Goal: Information Seeking & Learning: Learn about a topic

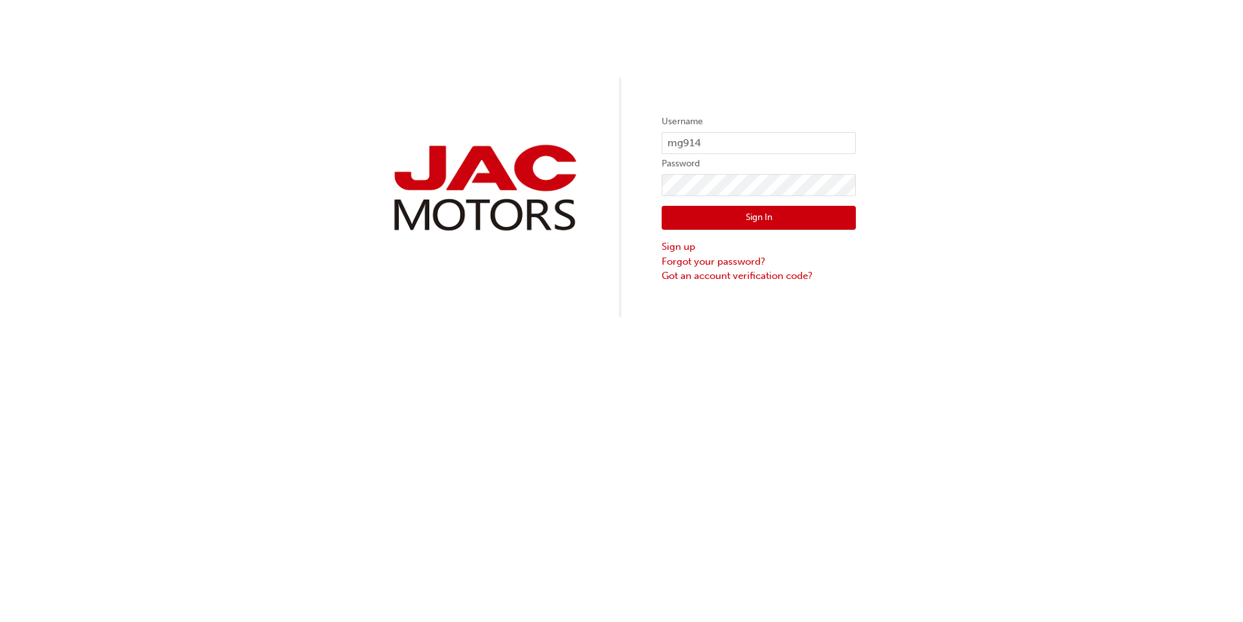
click at [732, 227] on button "Sign In" at bounding box center [759, 218] width 194 height 25
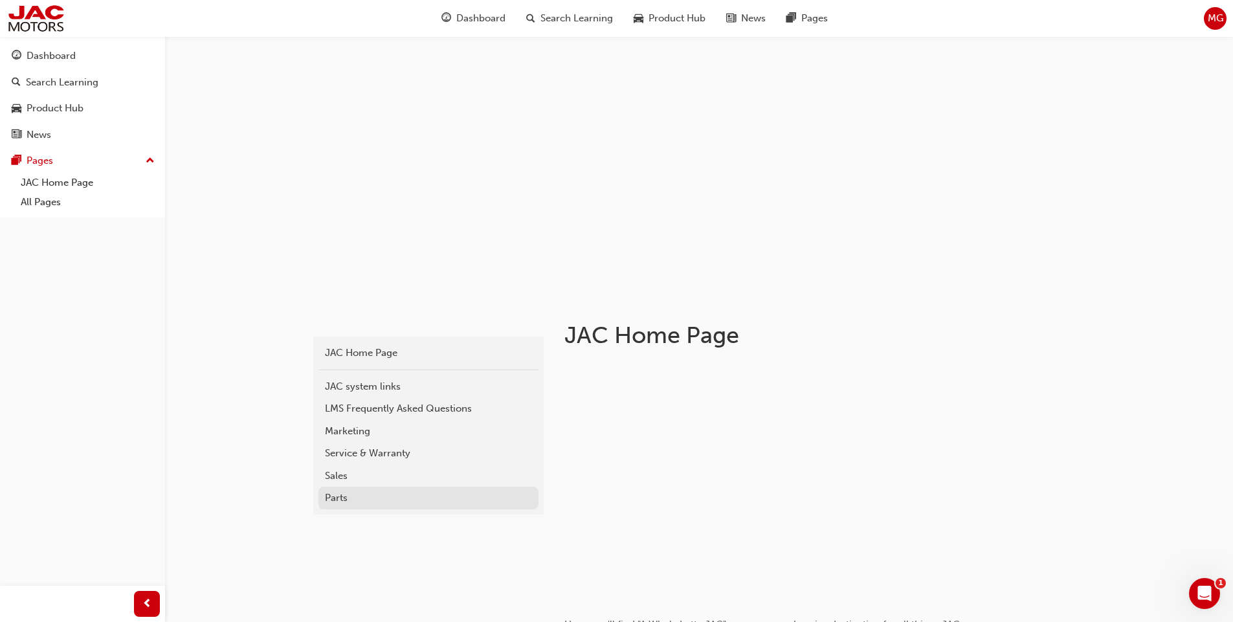
click at [355, 498] on div "Parts" at bounding box center [428, 498] width 207 height 15
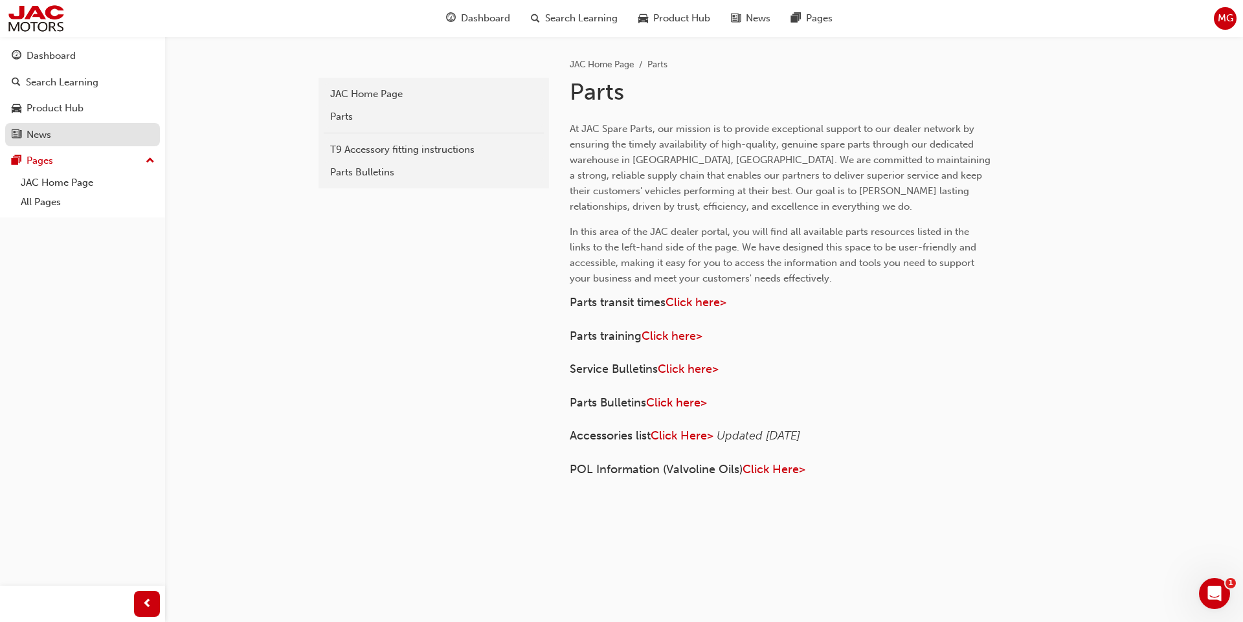
click at [56, 139] on div "News" at bounding box center [83, 135] width 142 height 16
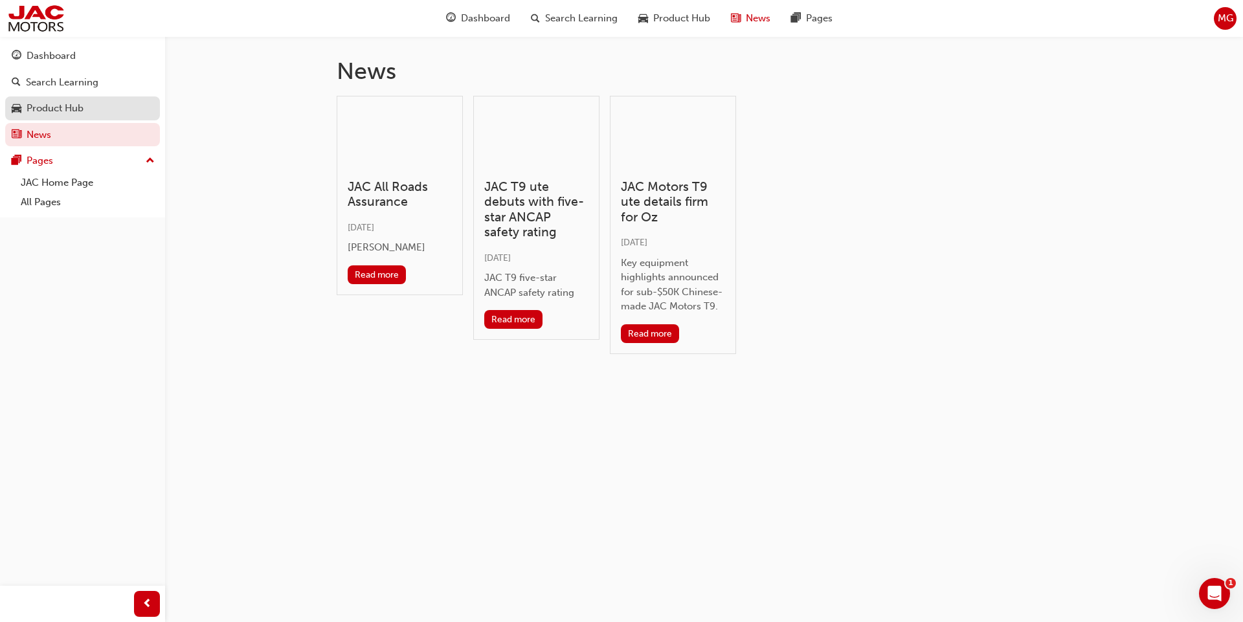
click at [63, 107] on div "Product Hub" at bounding box center [55, 108] width 57 height 15
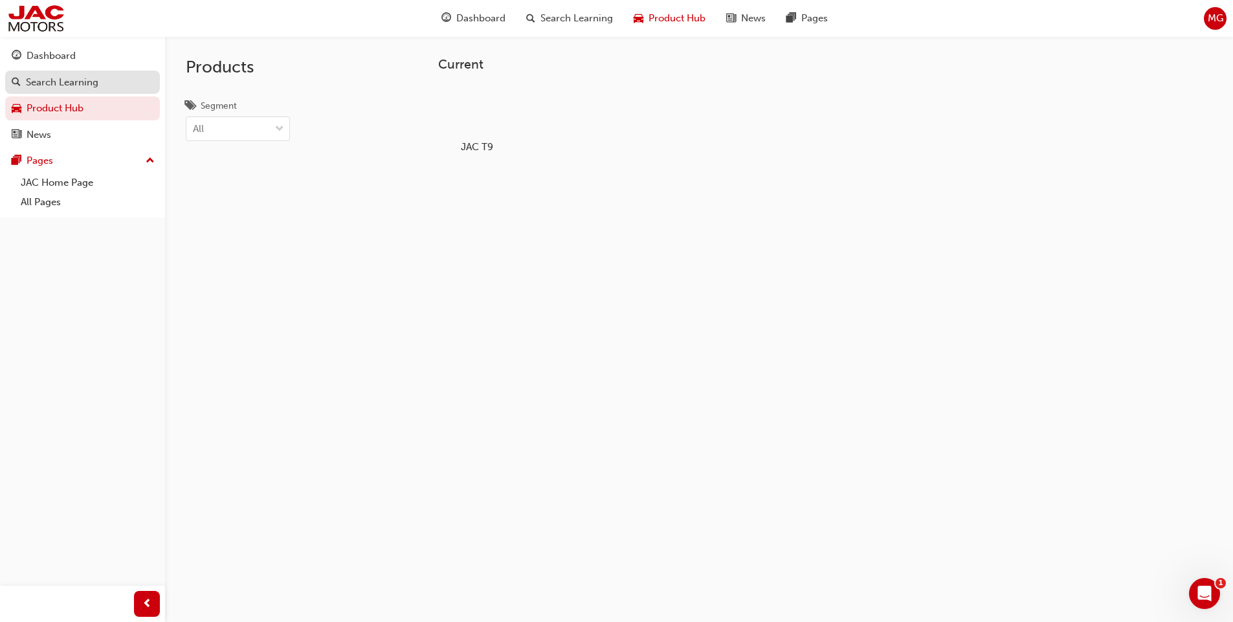
click at [69, 86] on div "Search Learning" at bounding box center [62, 82] width 73 height 15
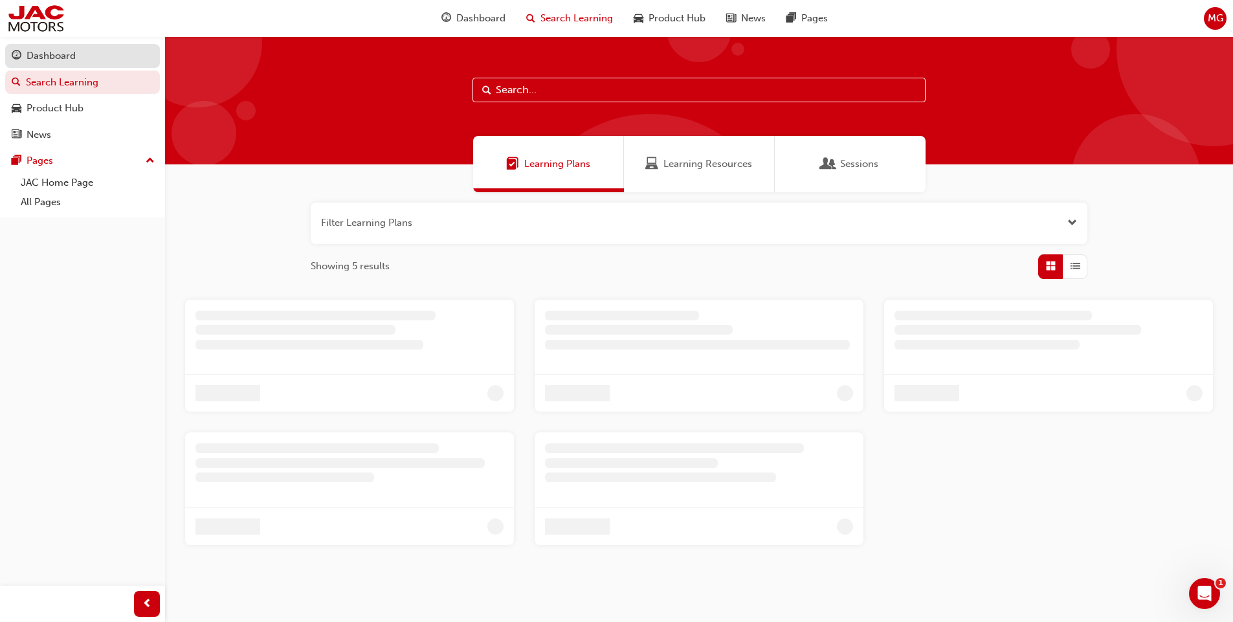
click at [67, 54] on div "Dashboard" at bounding box center [51, 56] width 49 height 15
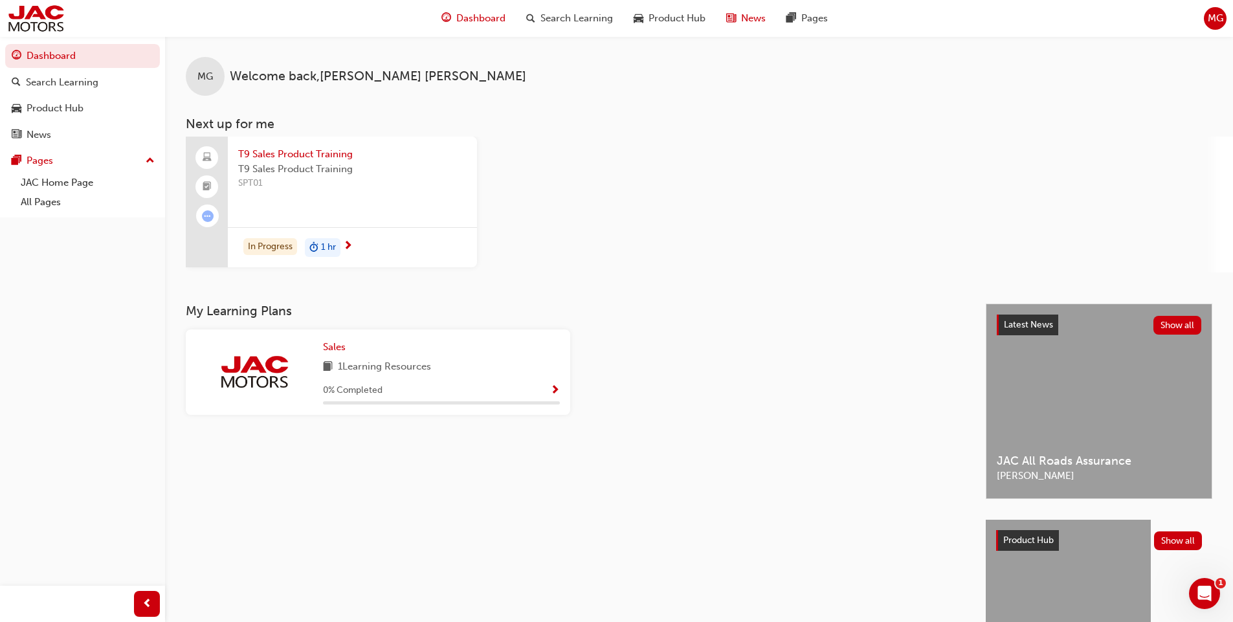
click at [733, 23] on span "news-icon" at bounding box center [731, 18] width 10 height 16
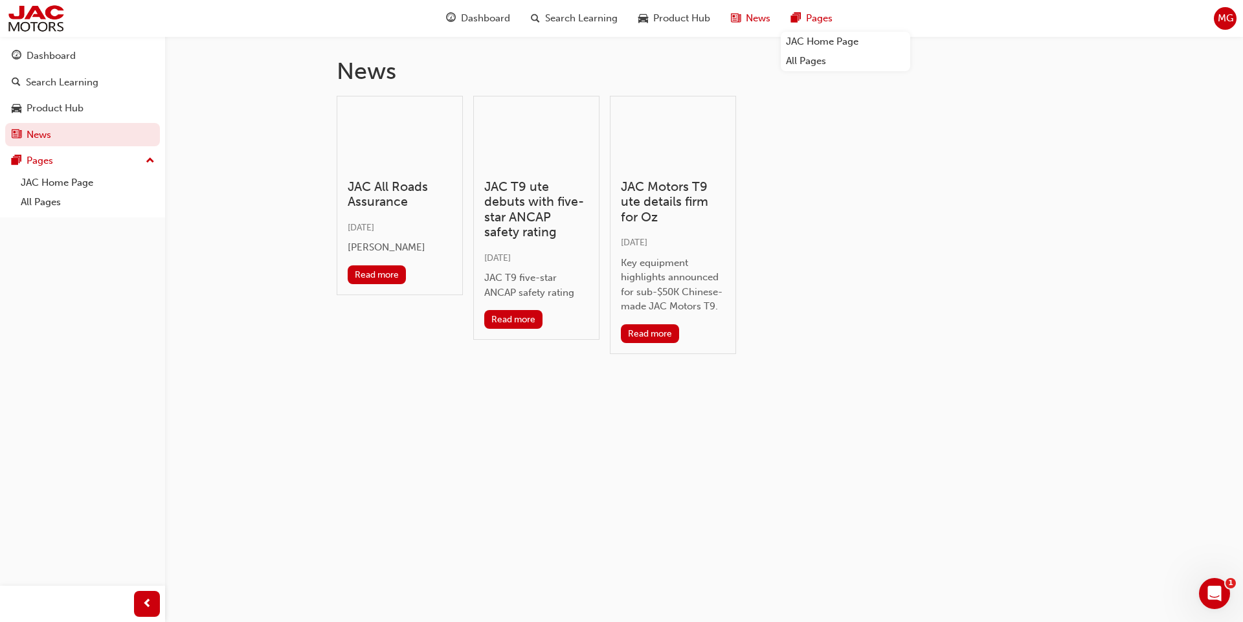
click at [804, 14] on div "Pages" at bounding box center [812, 18] width 62 height 27
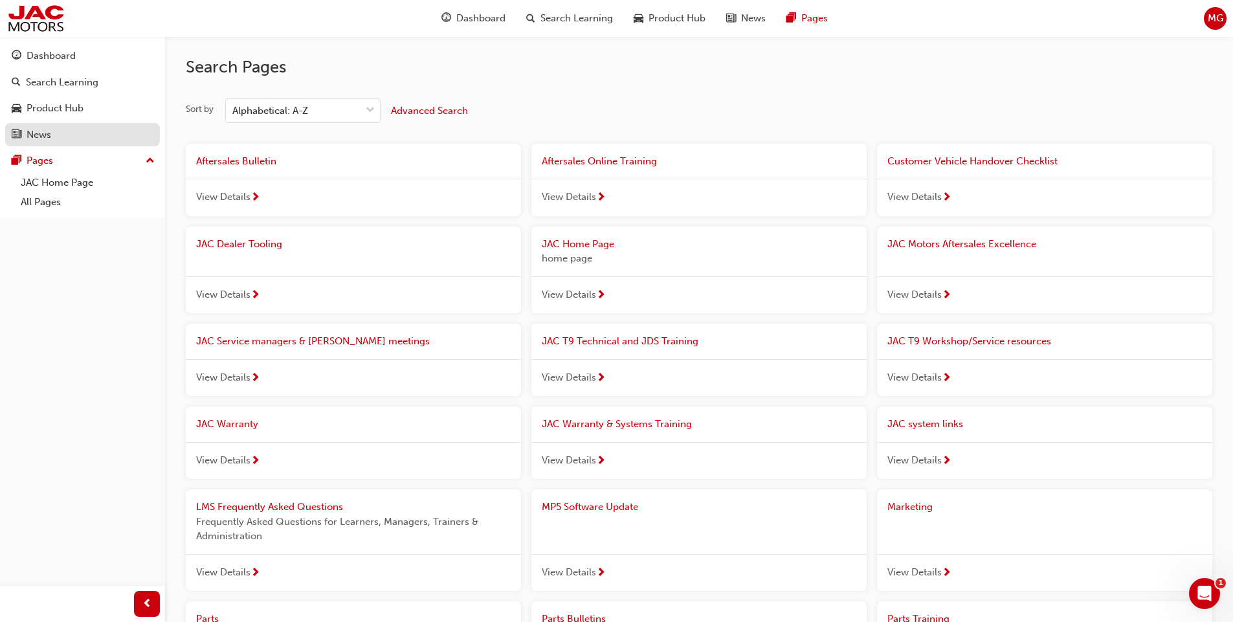
click at [60, 125] on link "News" at bounding box center [82, 135] width 155 height 24
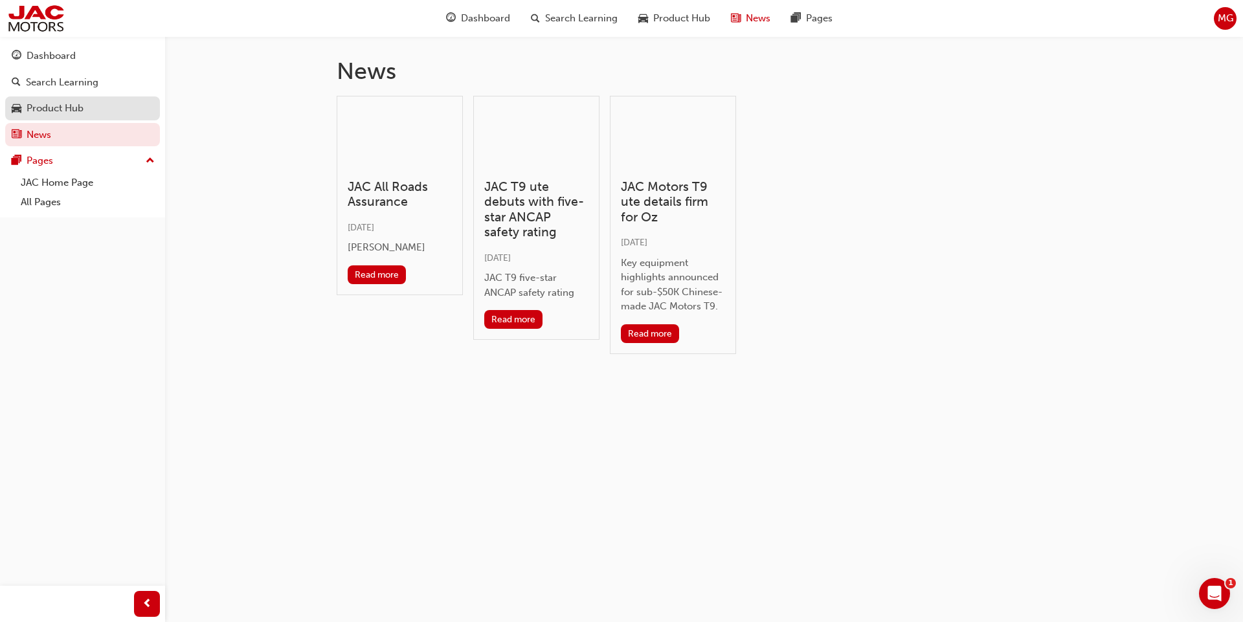
click at [67, 111] on div "Product Hub" at bounding box center [55, 108] width 57 height 15
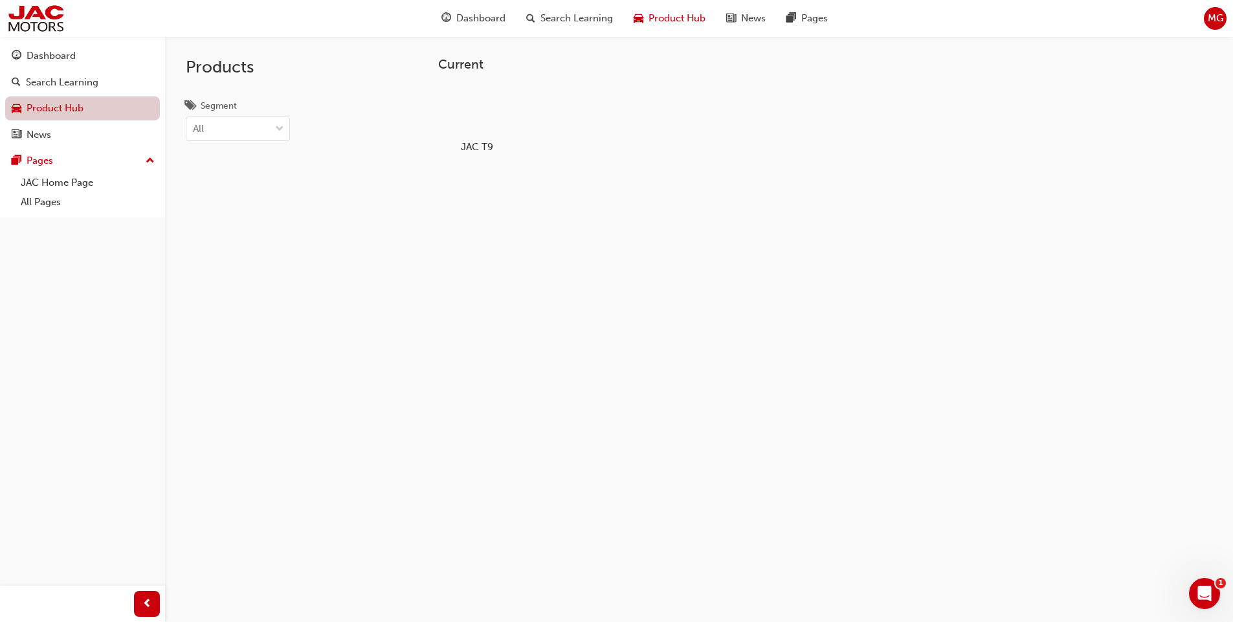
click at [73, 97] on link "Product Hub" at bounding box center [82, 108] width 155 height 24
click at [76, 80] on div "Search Learning" at bounding box center [62, 82] width 73 height 15
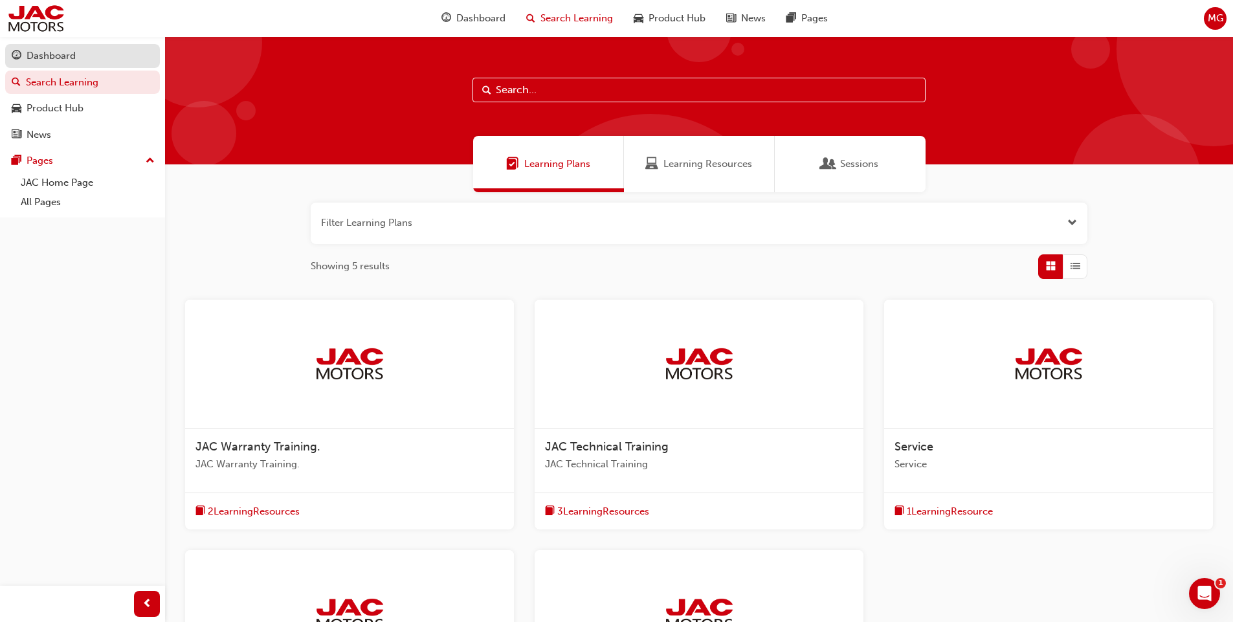
click at [68, 55] on div "Dashboard" at bounding box center [51, 56] width 49 height 15
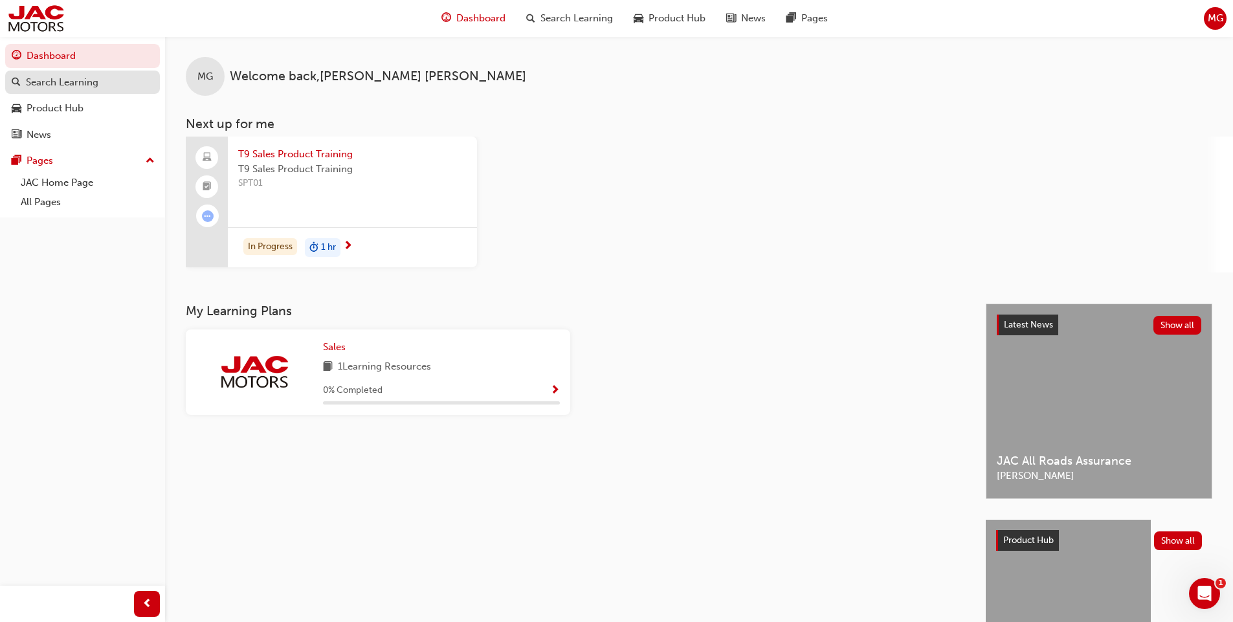
click at [65, 88] on div "Search Learning" at bounding box center [62, 82] width 73 height 15
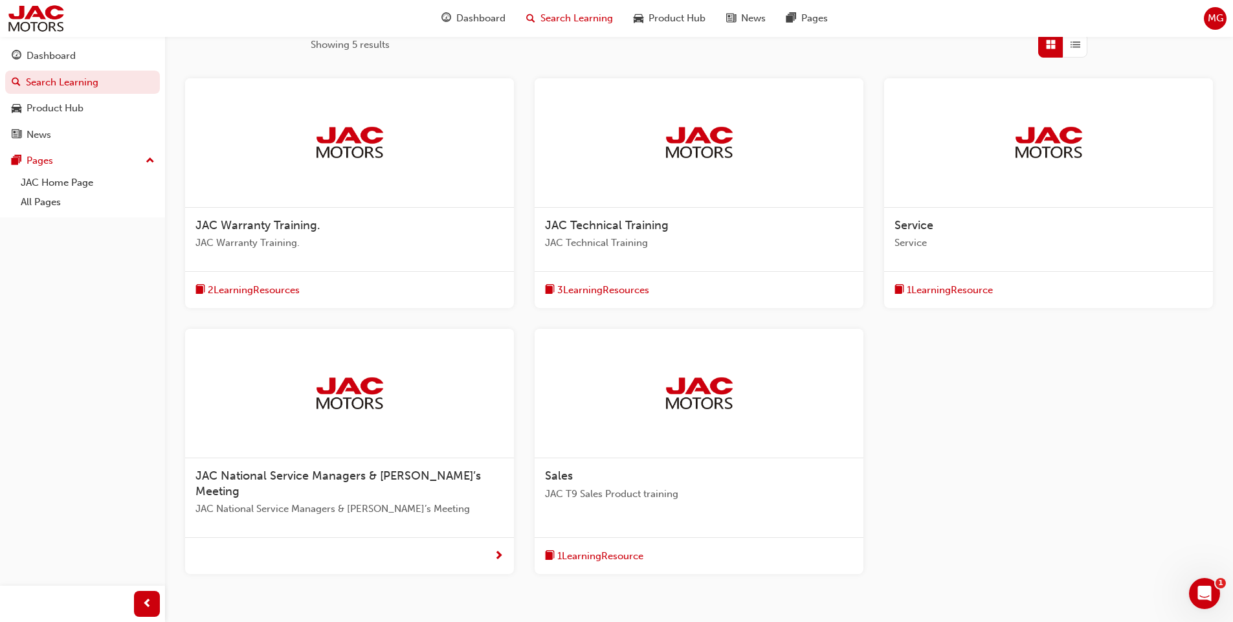
scroll to position [259, 0]
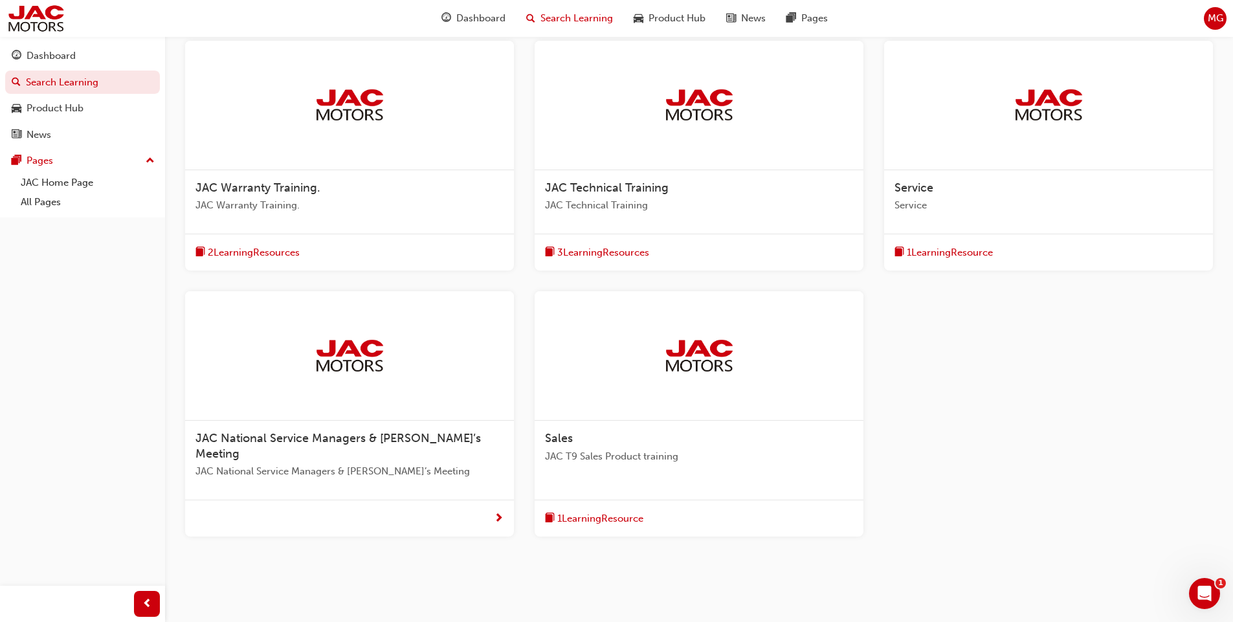
click at [617, 450] on span "JAC T9 Sales Product training" at bounding box center [699, 456] width 308 height 15
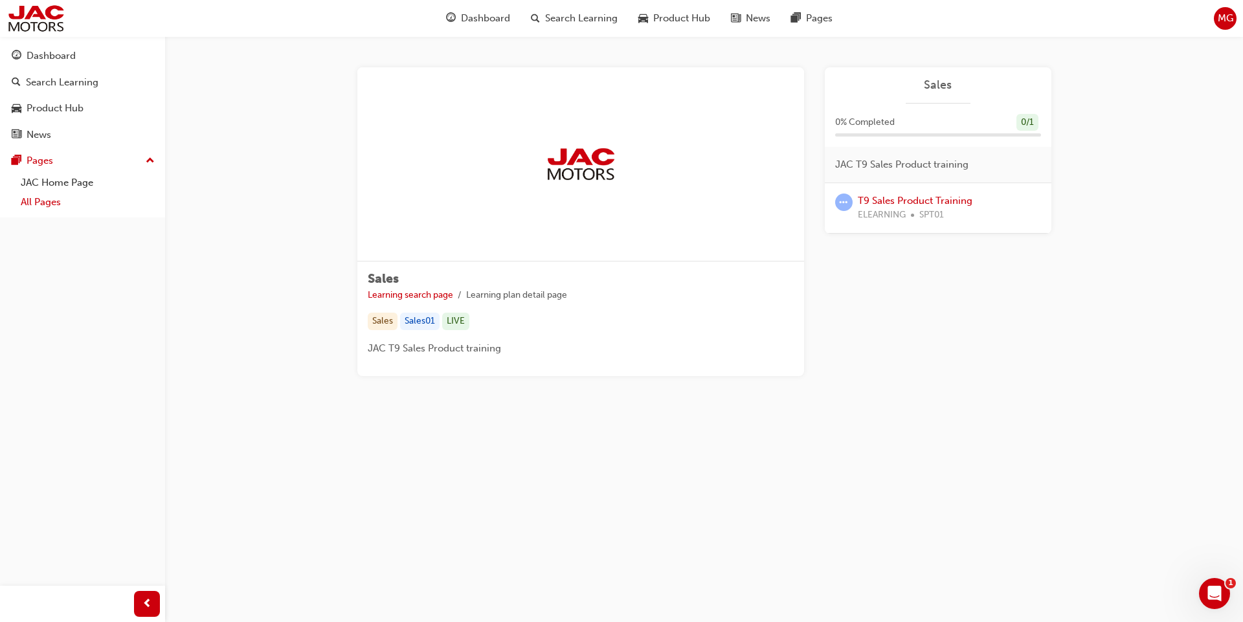
click at [65, 196] on link "All Pages" at bounding box center [88, 202] width 144 height 20
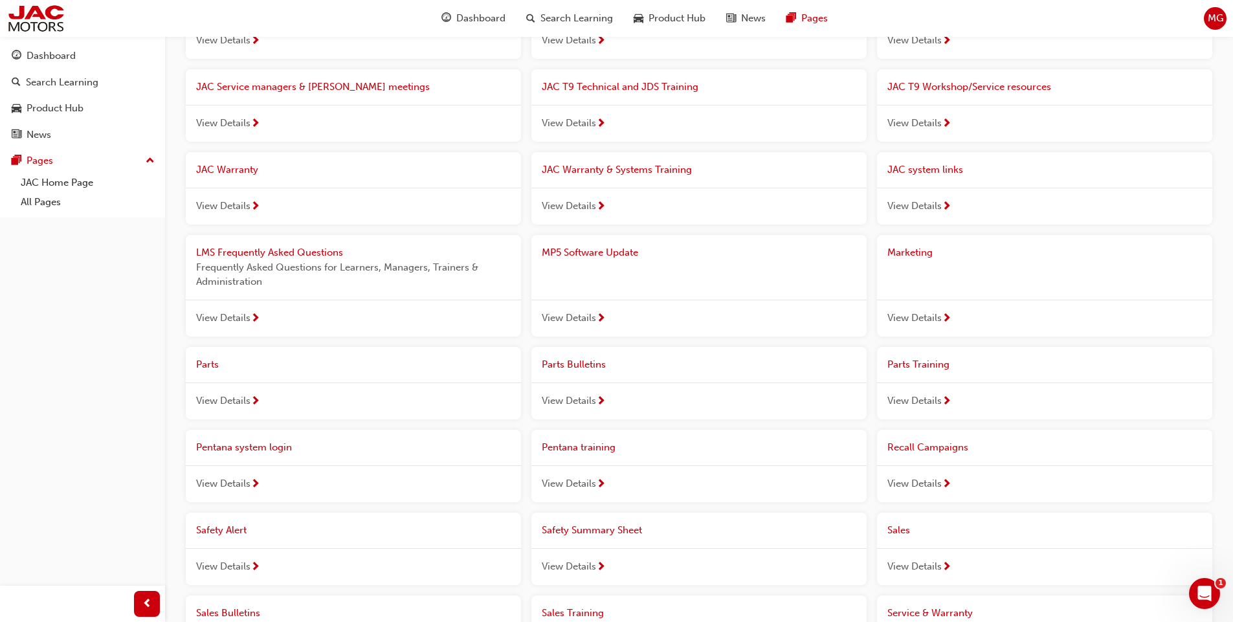
scroll to position [259, 0]
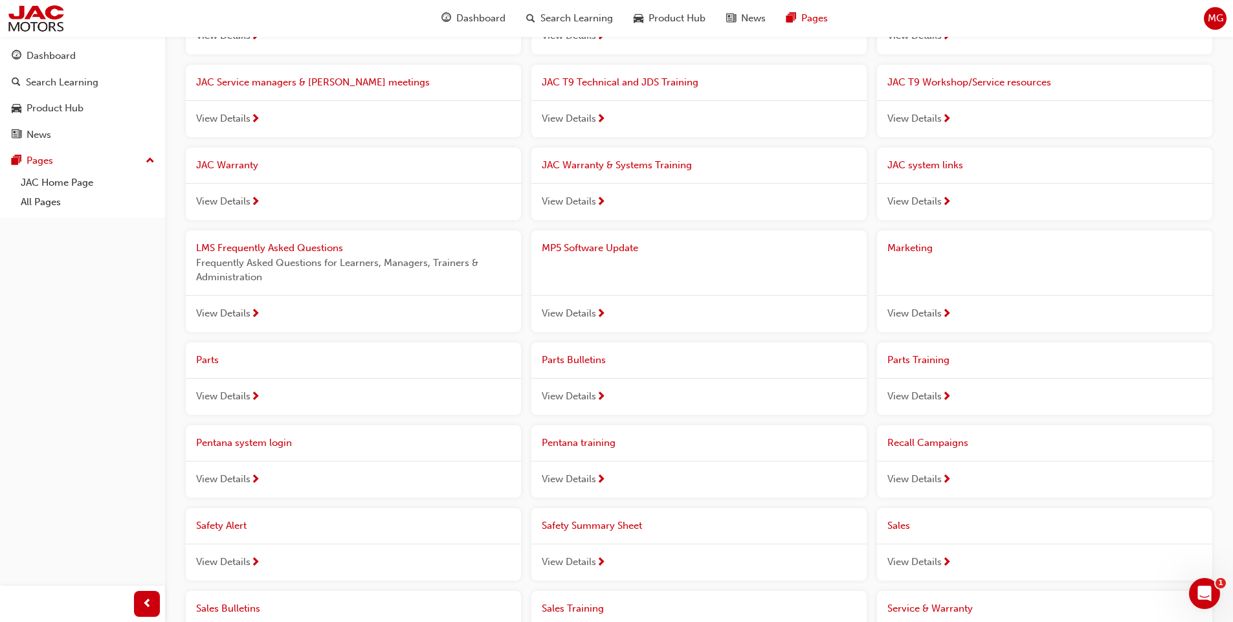
click at [241, 394] on span "View Details" at bounding box center [223, 396] width 54 height 15
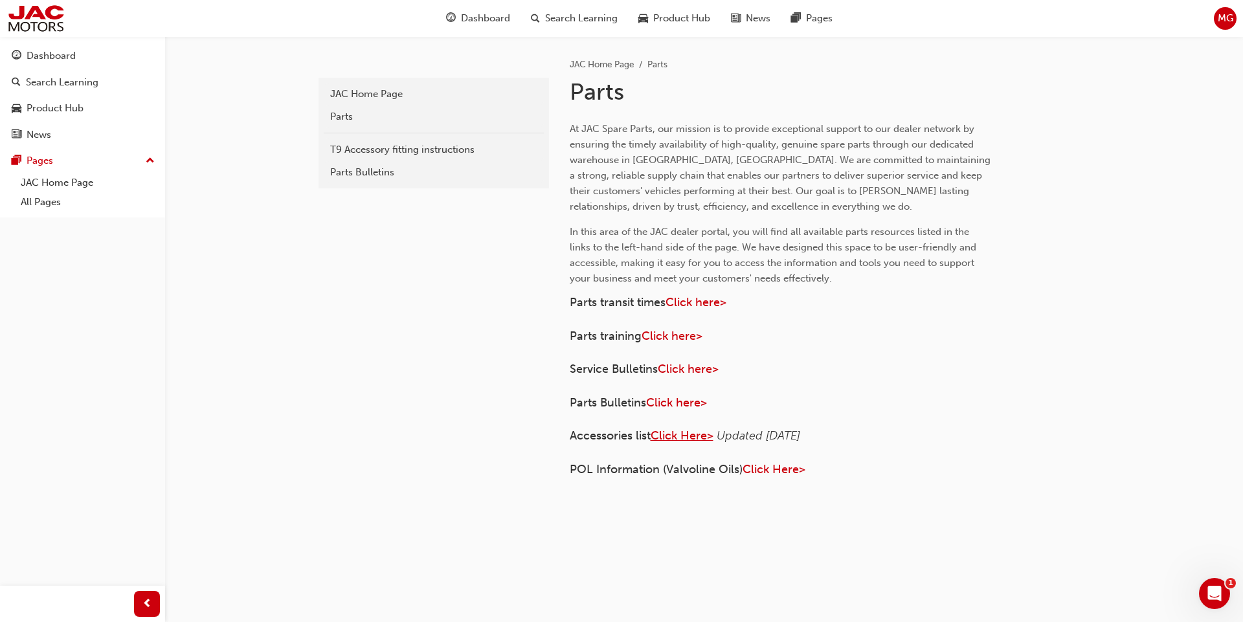
click at [668, 442] on span "Click Here>" at bounding box center [682, 436] width 63 height 14
click at [702, 439] on span "Click Here>" at bounding box center [682, 436] width 63 height 14
click at [689, 433] on span "Click Here>" at bounding box center [682, 436] width 63 height 14
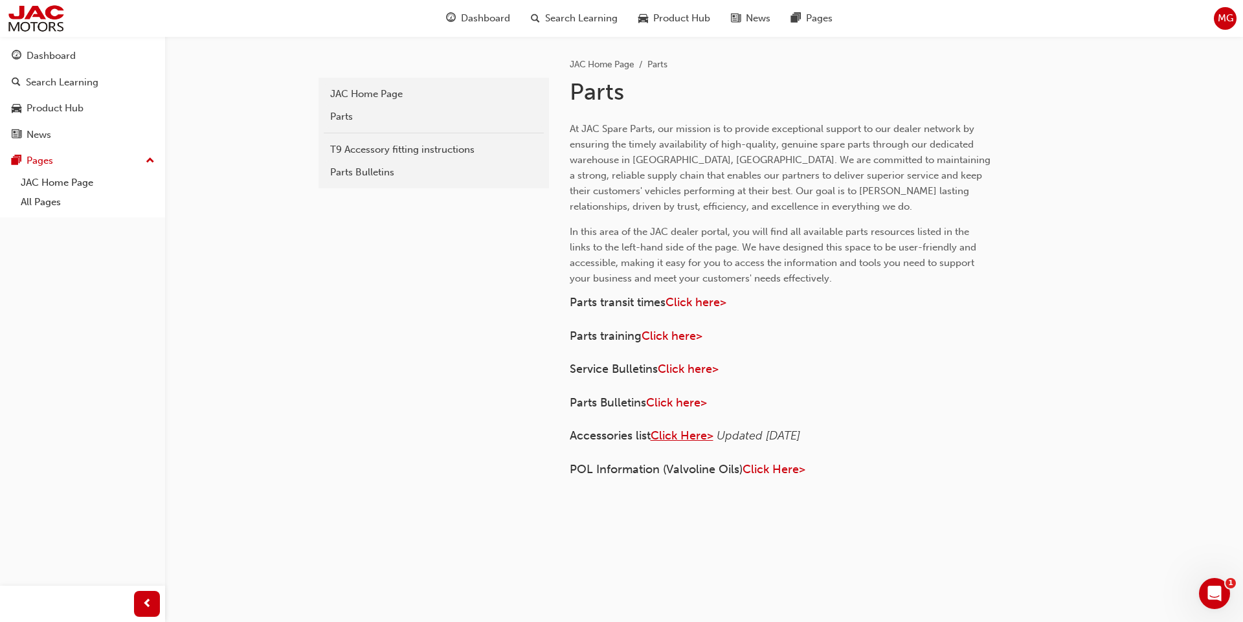
click at [689, 433] on span "Click Here>" at bounding box center [682, 436] width 63 height 14
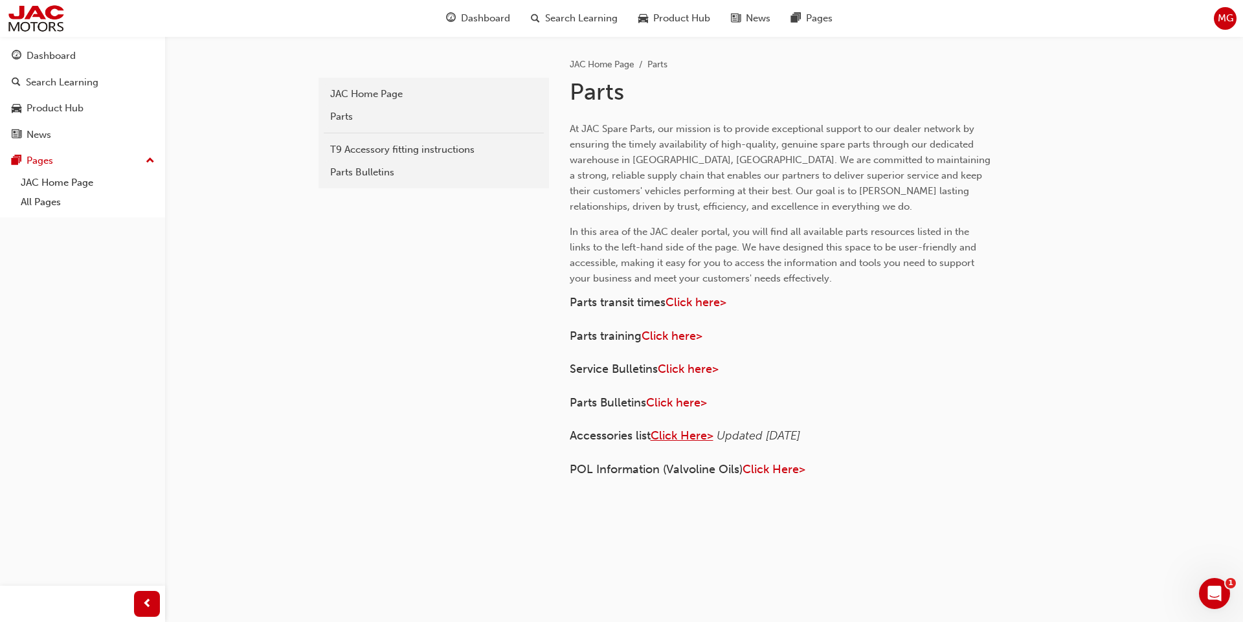
click at [689, 433] on span "Click Here>" at bounding box center [682, 436] width 63 height 14
click at [61, 58] on div "Dashboard" at bounding box center [51, 56] width 49 height 15
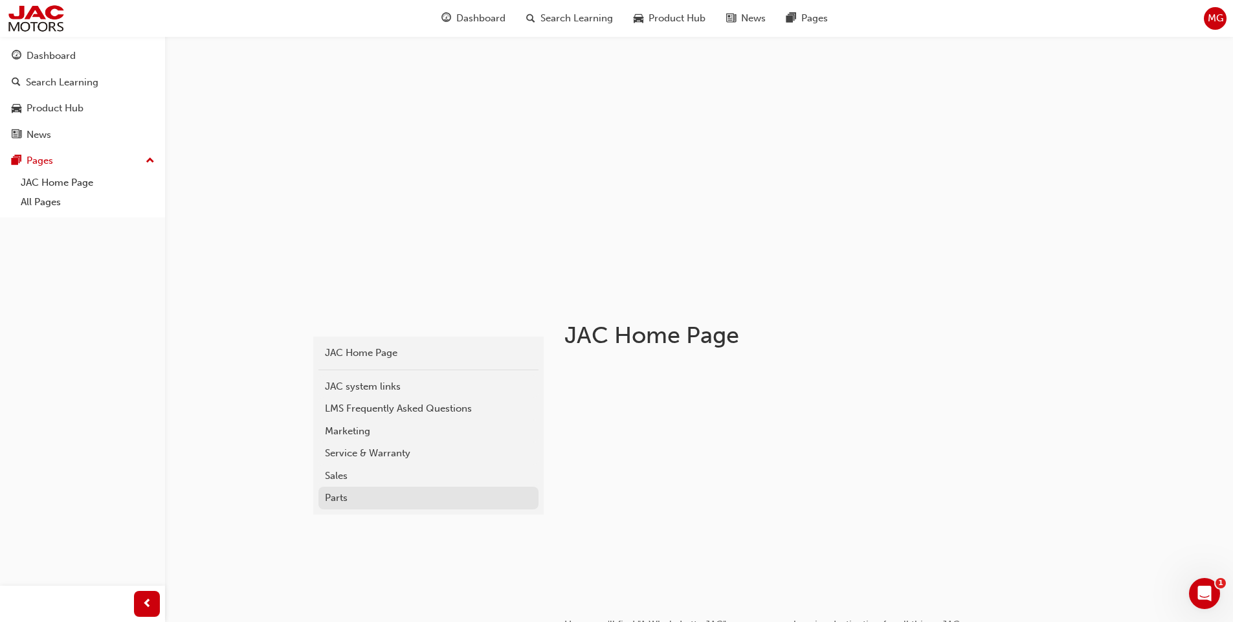
click at [335, 494] on div "Parts" at bounding box center [428, 498] width 207 height 15
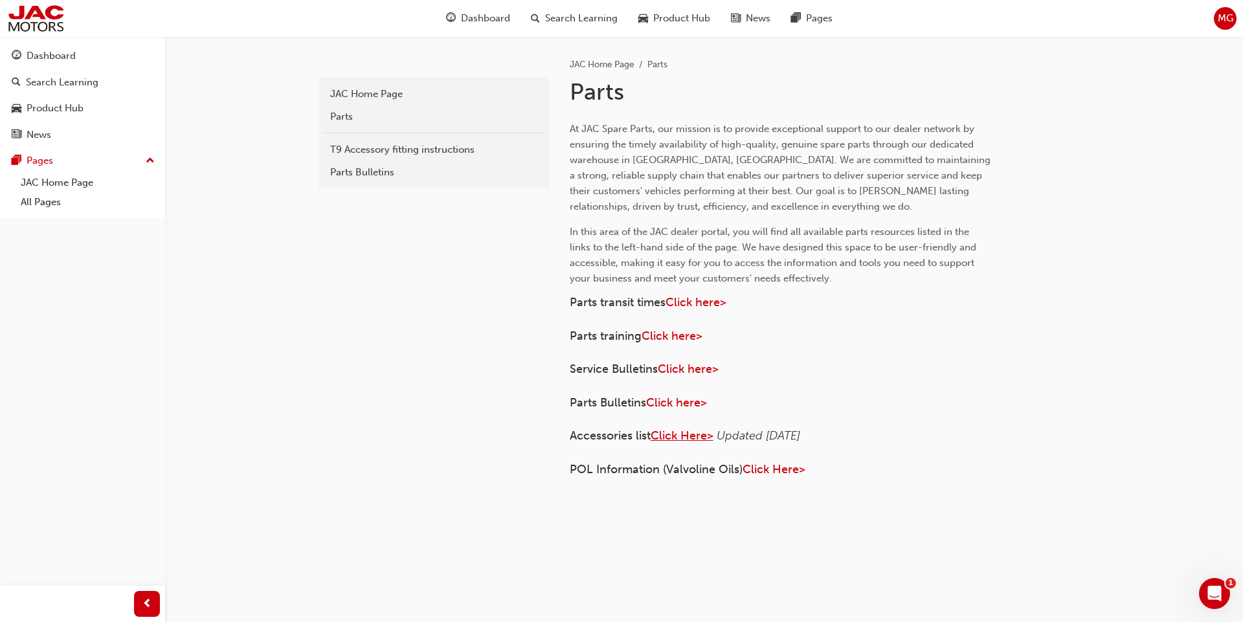
click at [691, 440] on span "Click Here>" at bounding box center [682, 436] width 63 height 14
click at [58, 128] on div "News" at bounding box center [83, 135] width 142 height 16
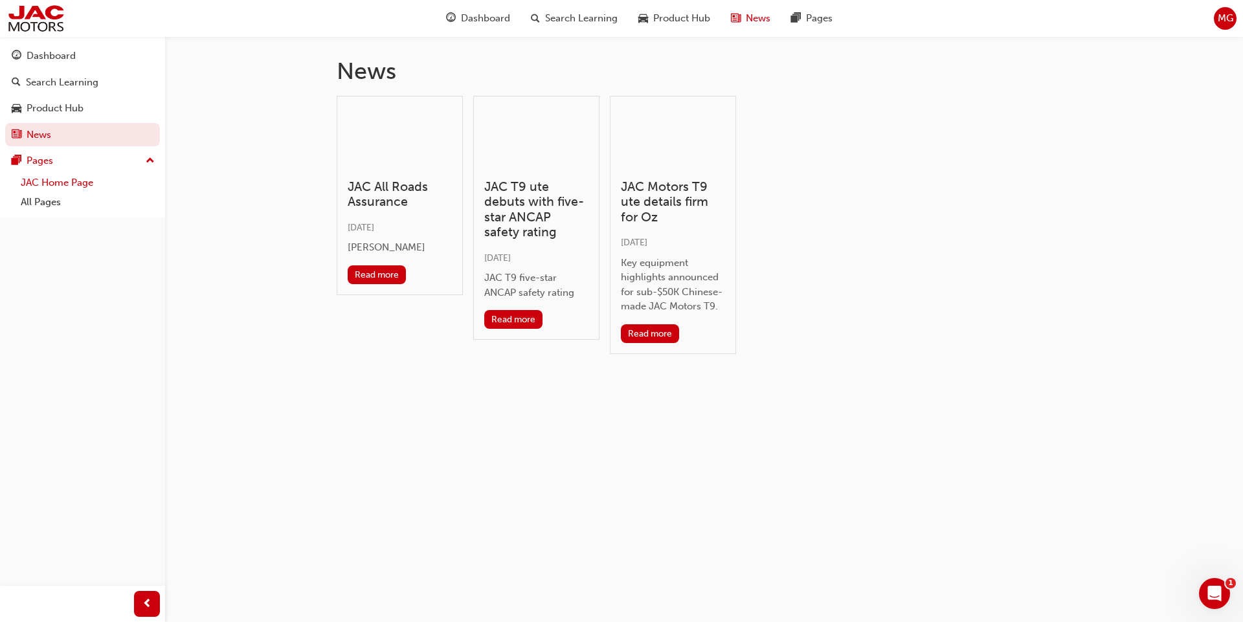
click at [56, 179] on link "JAC Home Page" at bounding box center [88, 183] width 144 height 20
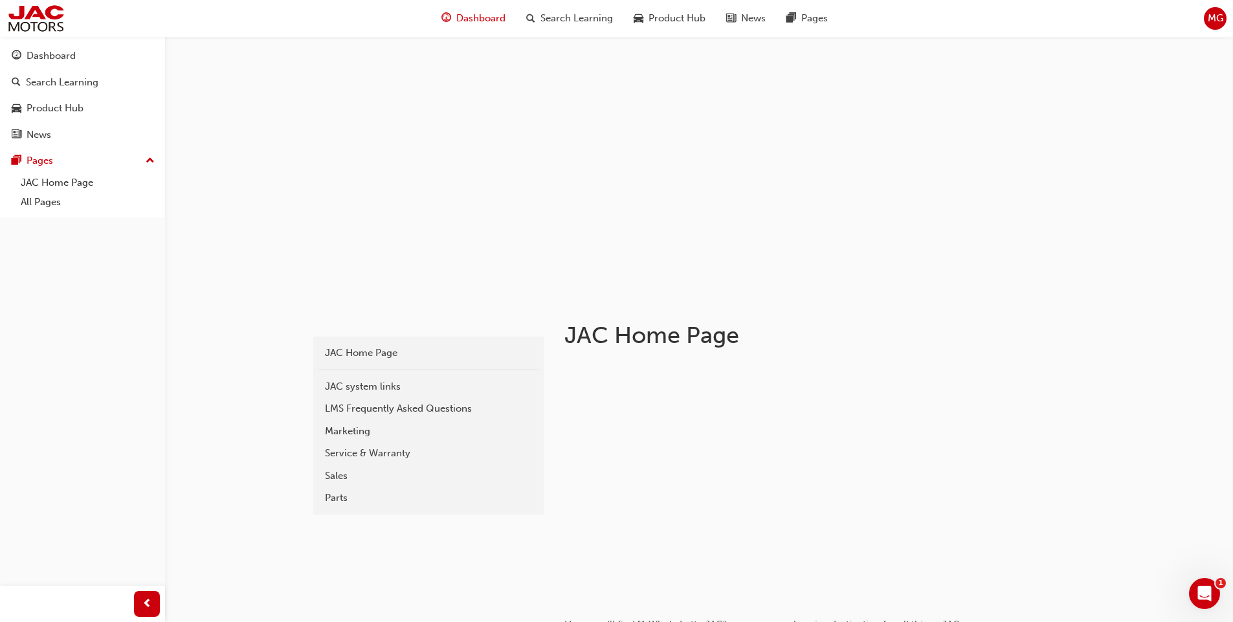
click at [471, 16] on span "Dashboard" at bounding box center [480, 18] width 49 height 15
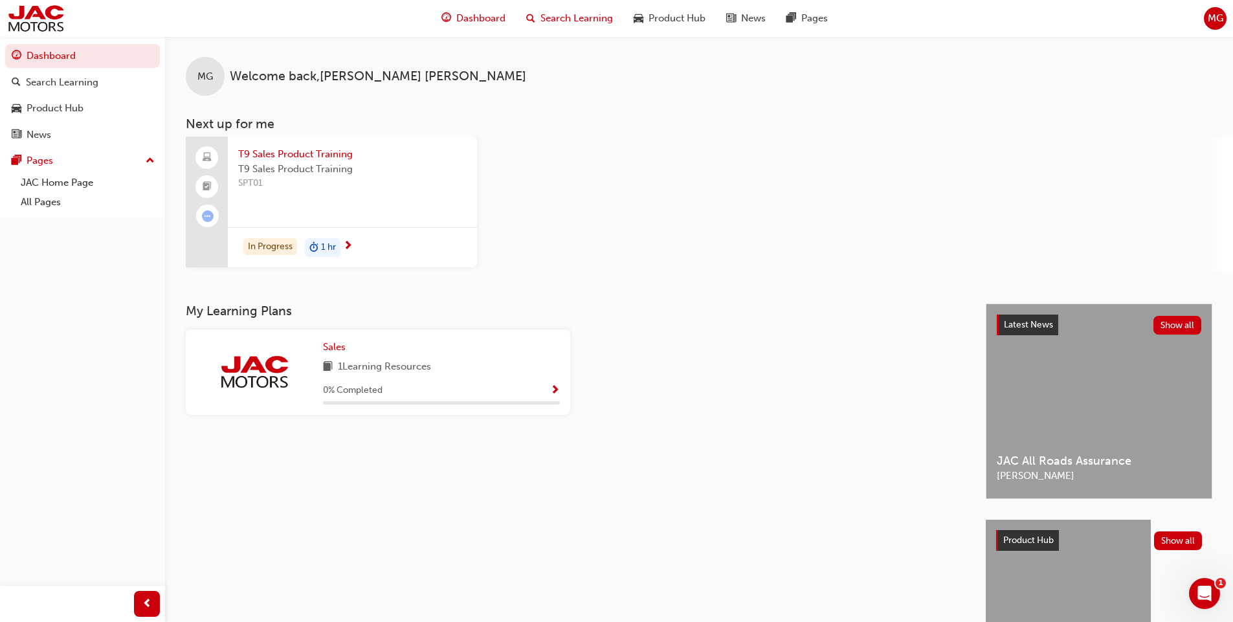
click at [544, 23] on span "Search Learning" at bounding box center [577, 18] width 73 height 15
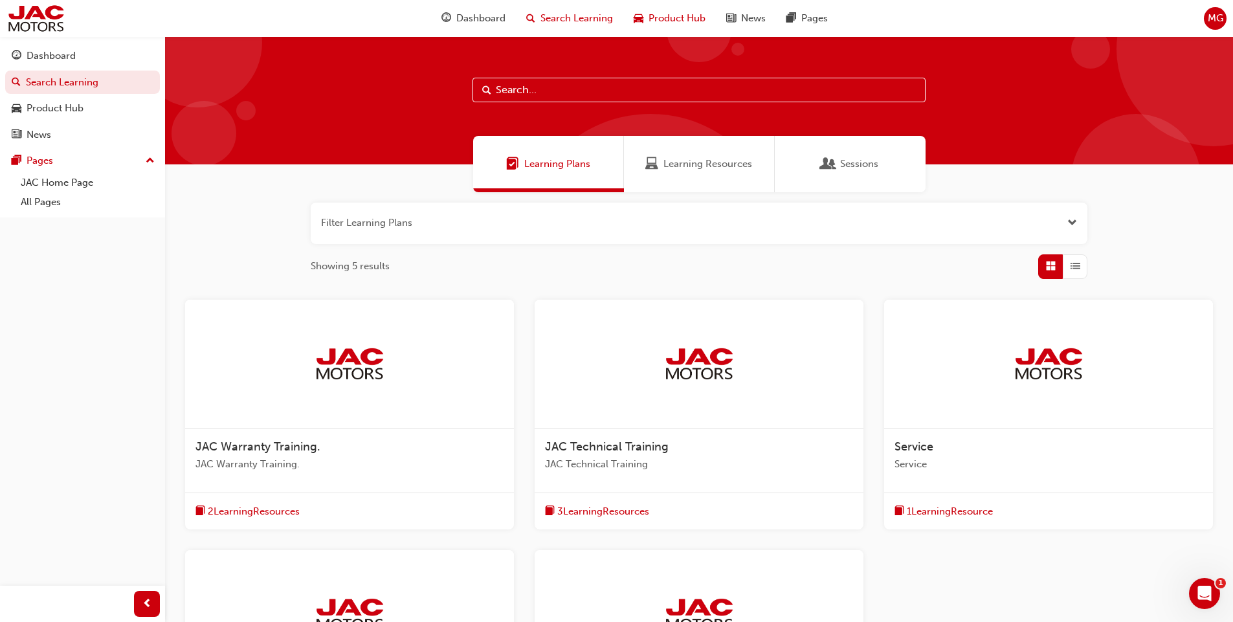
click at [673, 11] on span "Product Hub" at bounding box center [677, 18] width 57 height 15
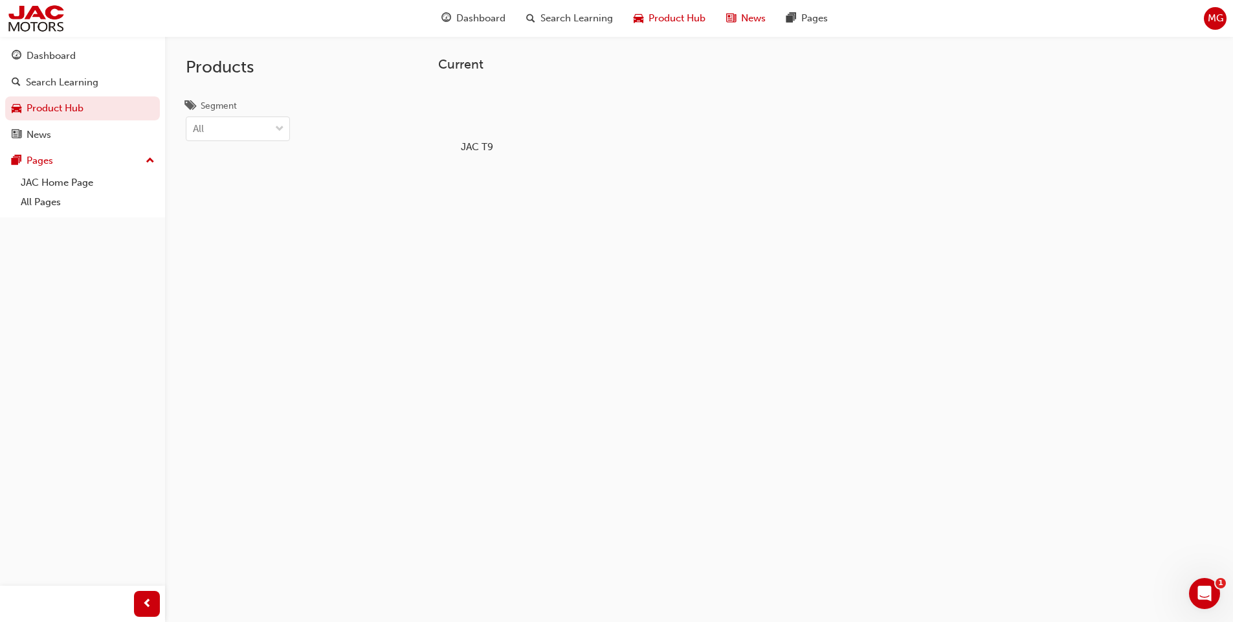
click at [752, 16] on span "News" at bounding box center [753, 18] width 25 height 15
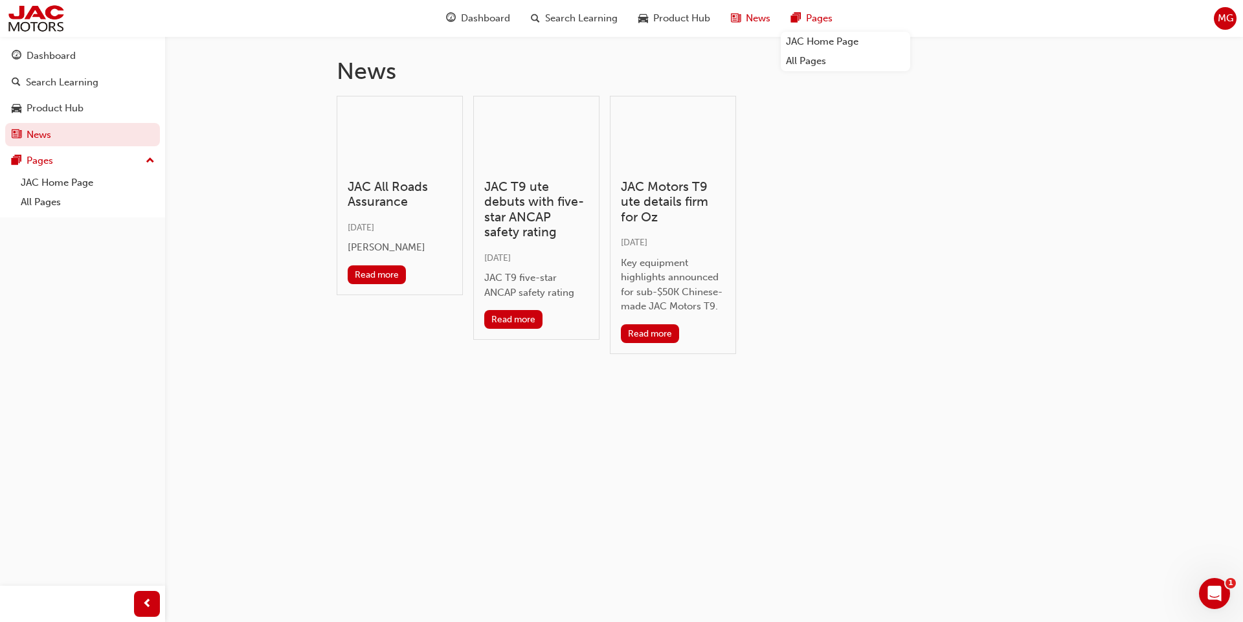
click at [812, 16] on span "Pages" at bounding box center [819, 18] width 27 height 15
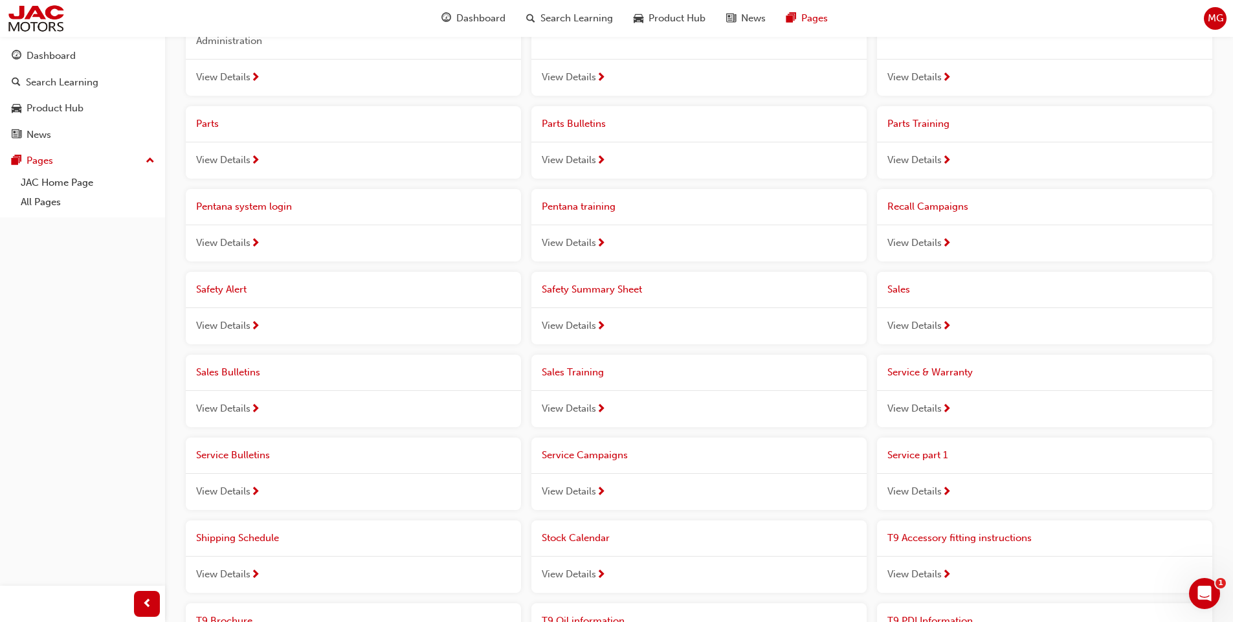
scroll to position [518, 0]
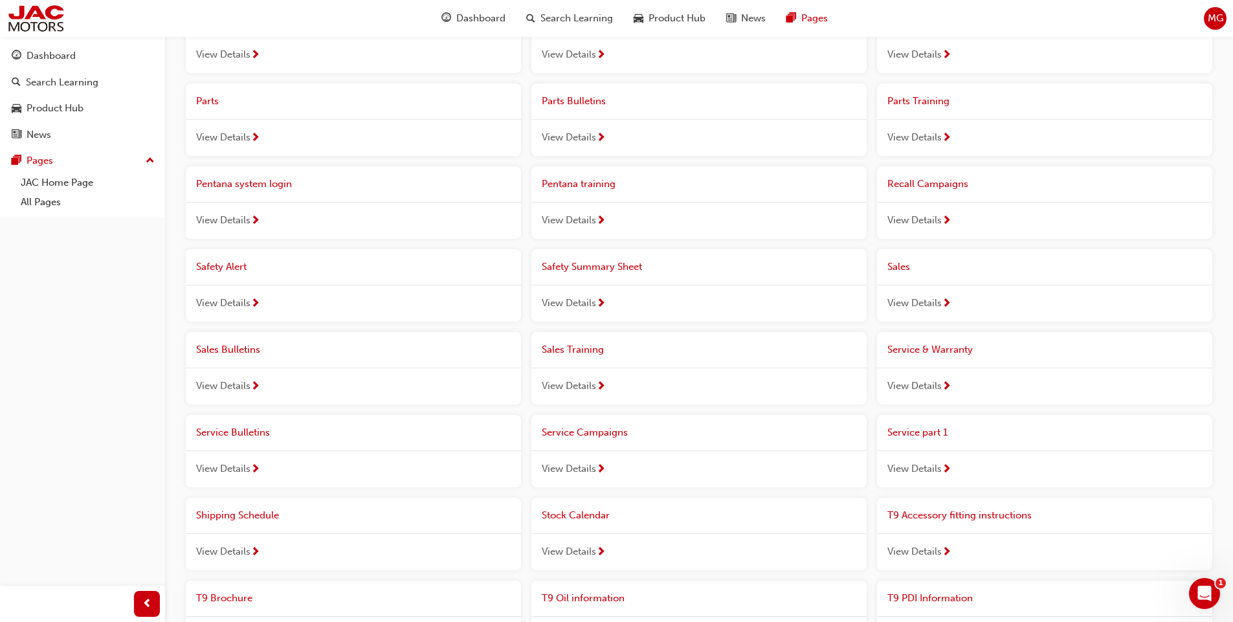
click at [236, 385] on span "View Details" at bounding box center [223, 386] width 54 height 15
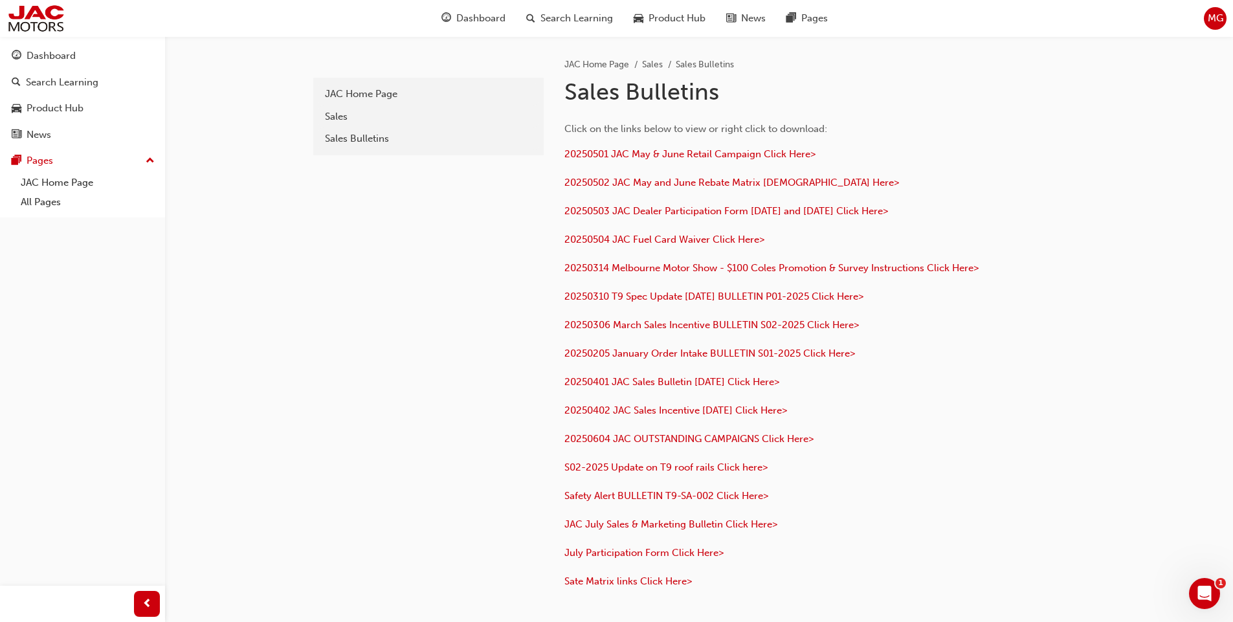
scroll to position [65, 0]
